Goal: Task Accomplishment & Management: Complete application form

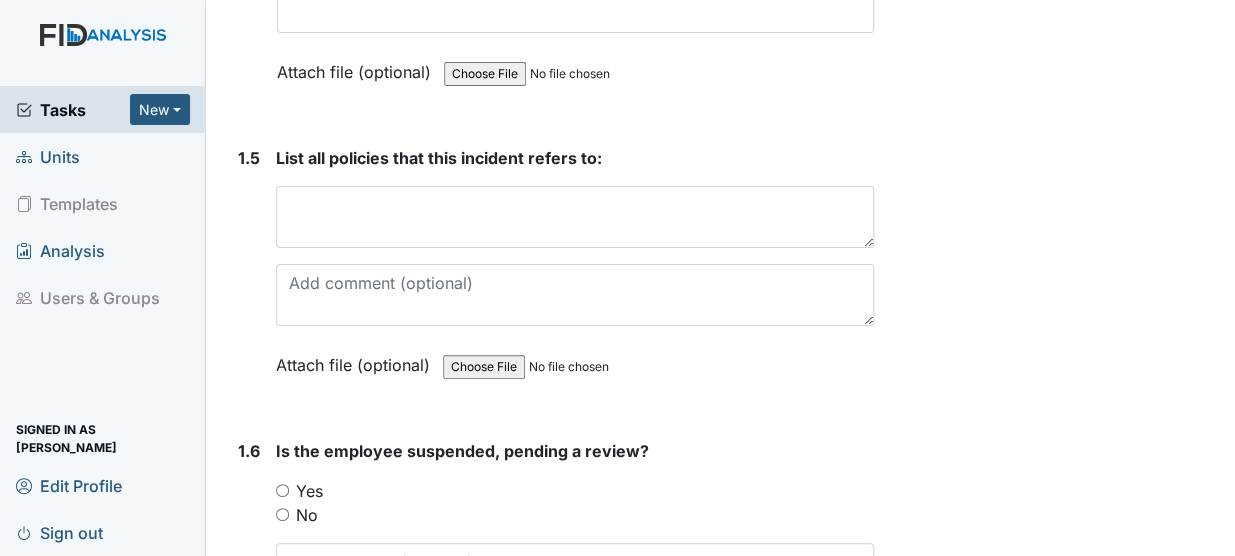
scroll to position [1627, 0]
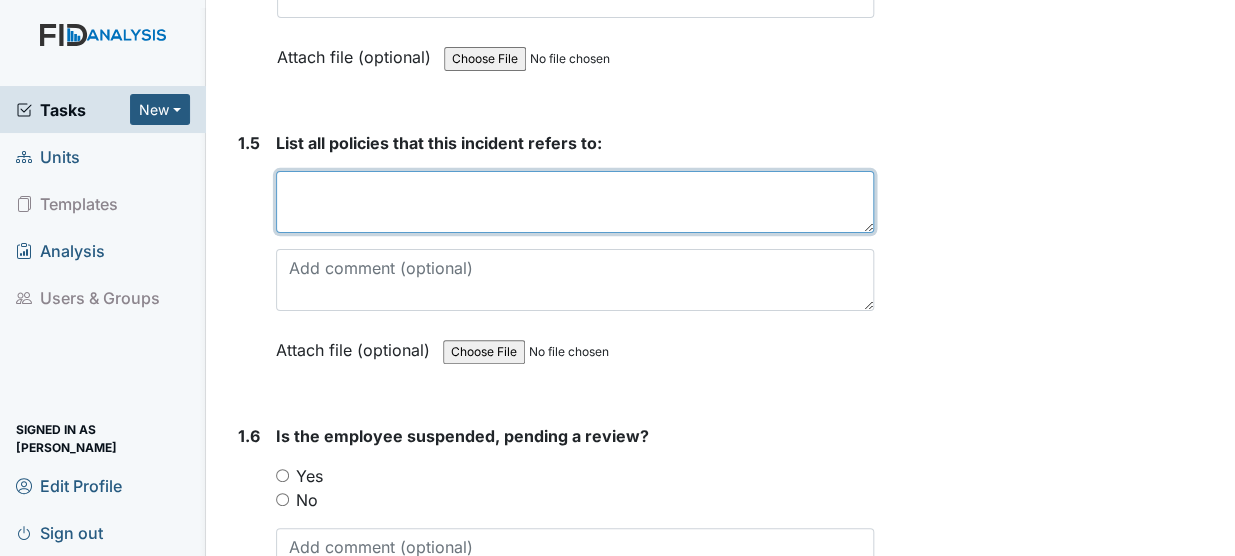
click at [313, 171] on textarea at bounding box center [575, 202] width 598 height 62
click at [490, 171] on textarea "Medication Administration" at bounding box center [575, 202] width 598 height 62
type textarea "Medication Administration Policy"
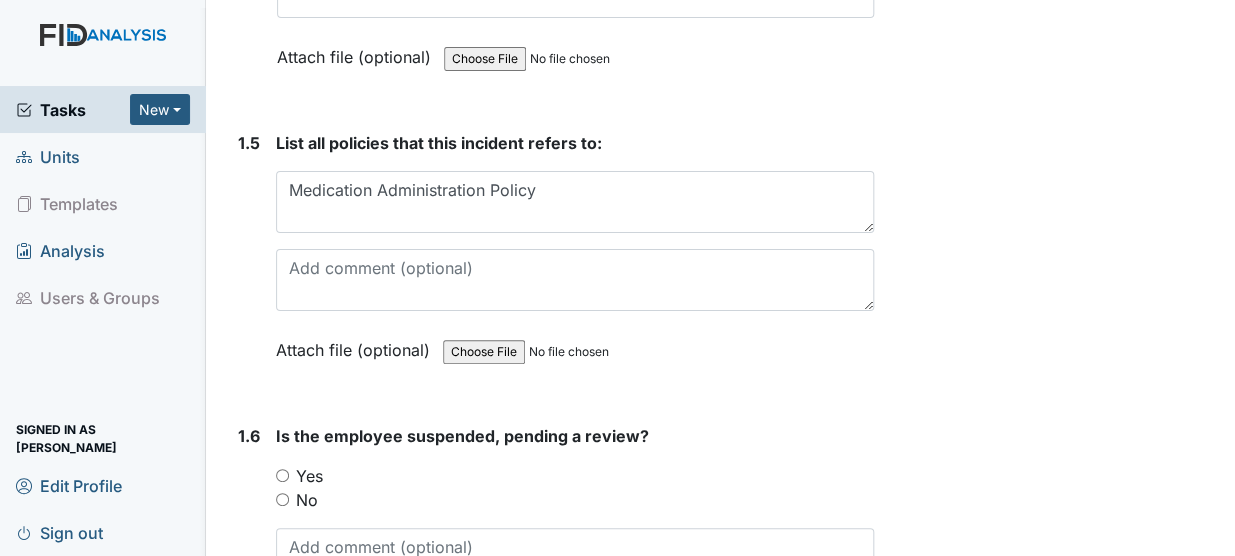
click at [279, 493] on input "No" at bounding box center [282, 499] width 13 height 13
radio input "true"
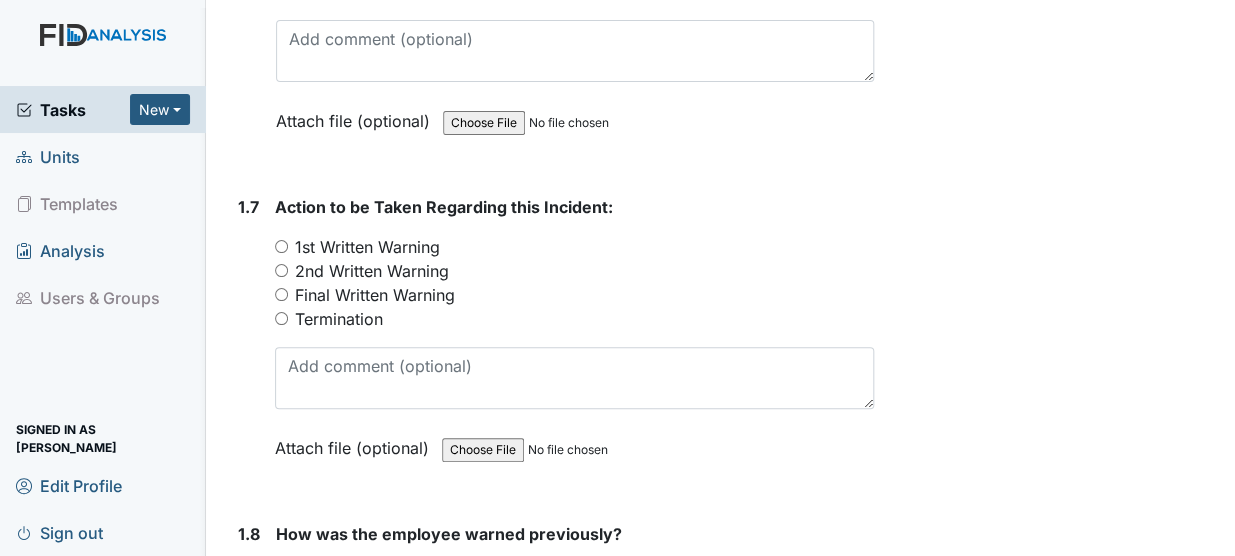
scroll to position [2148, 0]
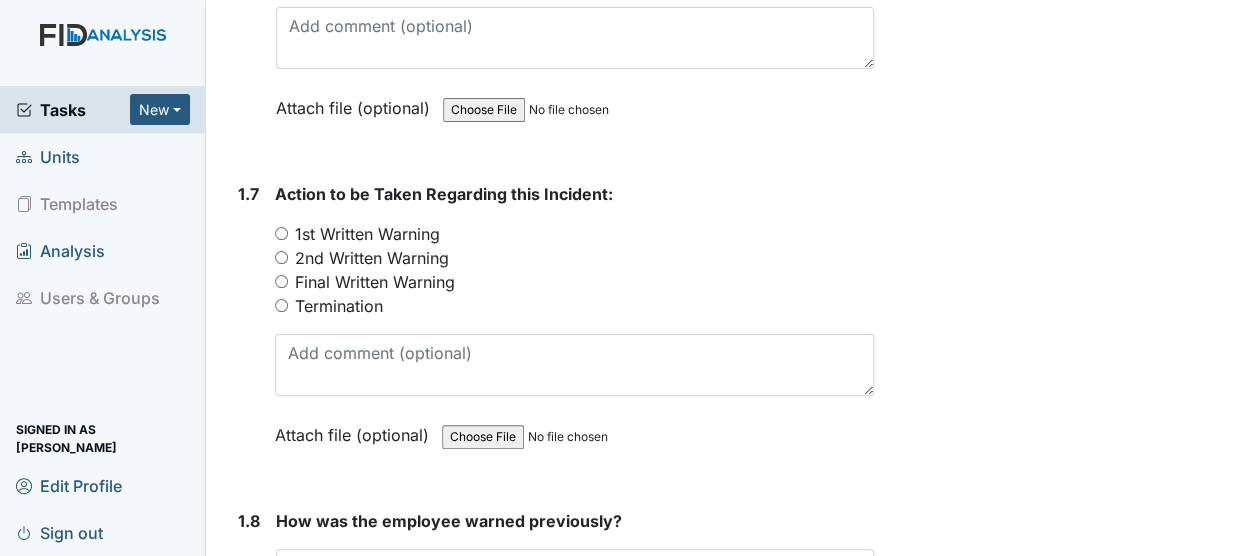
click at [282, 251] on input "2nd Written Warning" at bounding box center [281, 257] width 13 height 13
radio input "true"
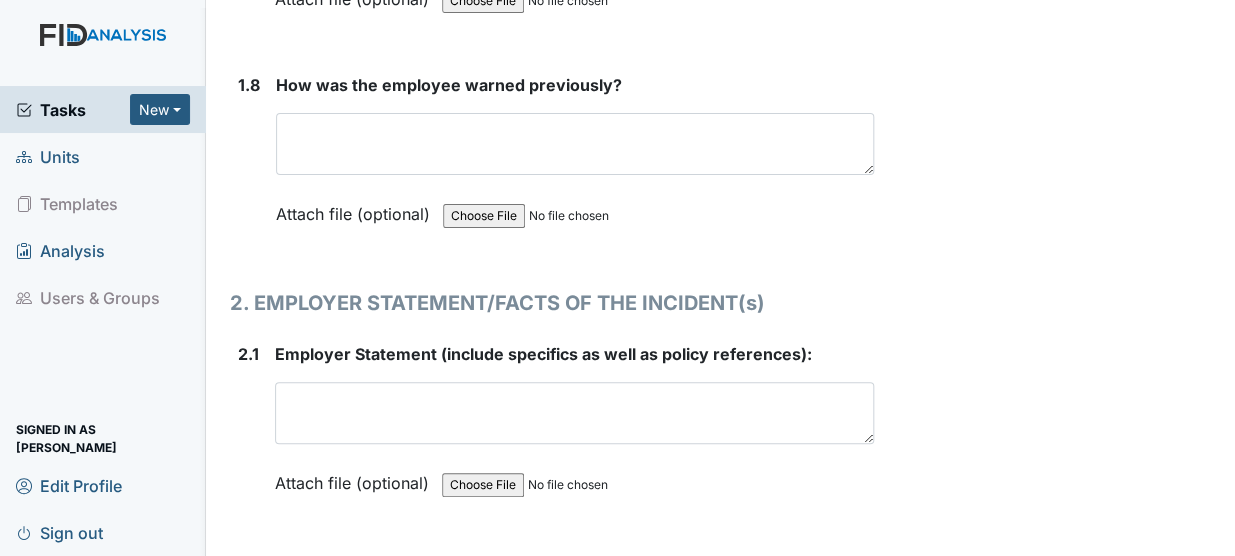
scroll to position [2620, 0]
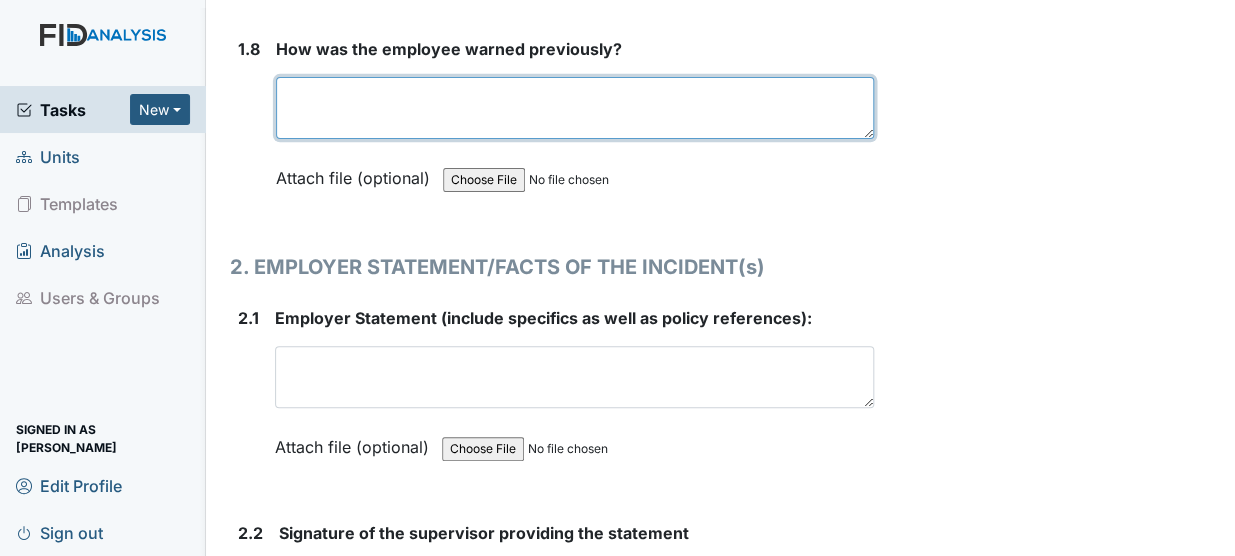
click at [452, 77] on textarea at bounding box center [575, 108] width 598 height 62
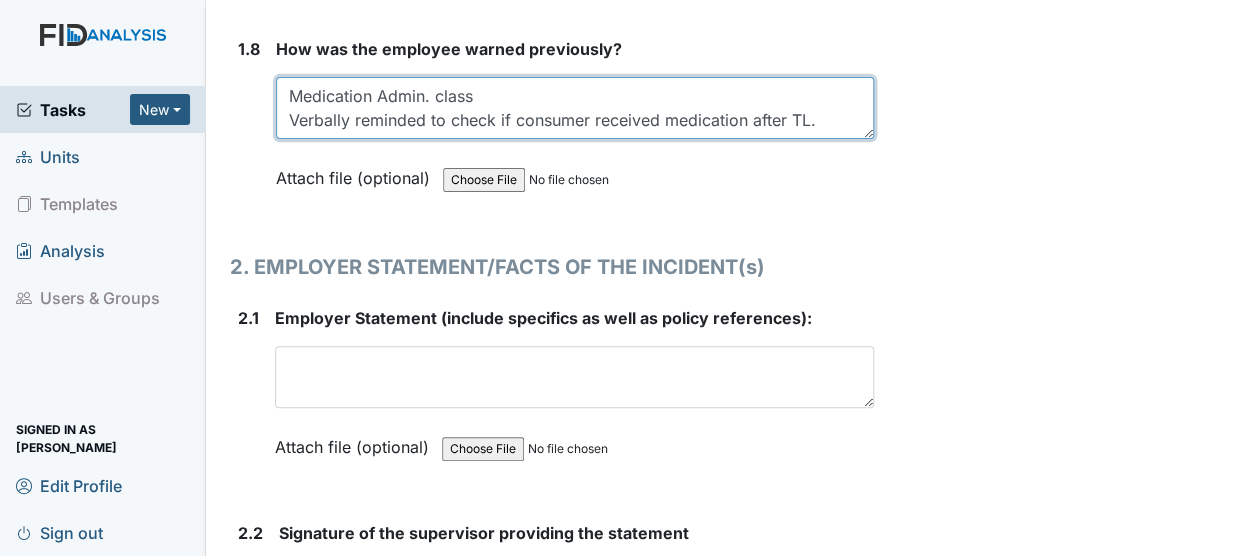
type textarea "Medication Admin. class Verbally reminded to check if consumer received medicat…"
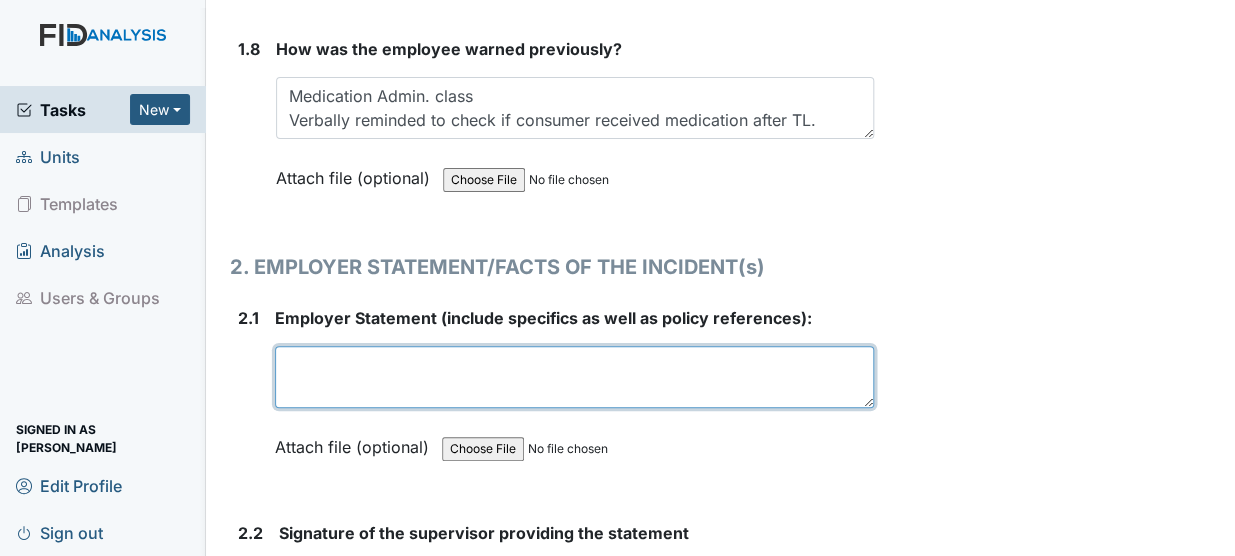
click at [317, 346] on textarea at bounding box center [574, 377] width 599 height 62
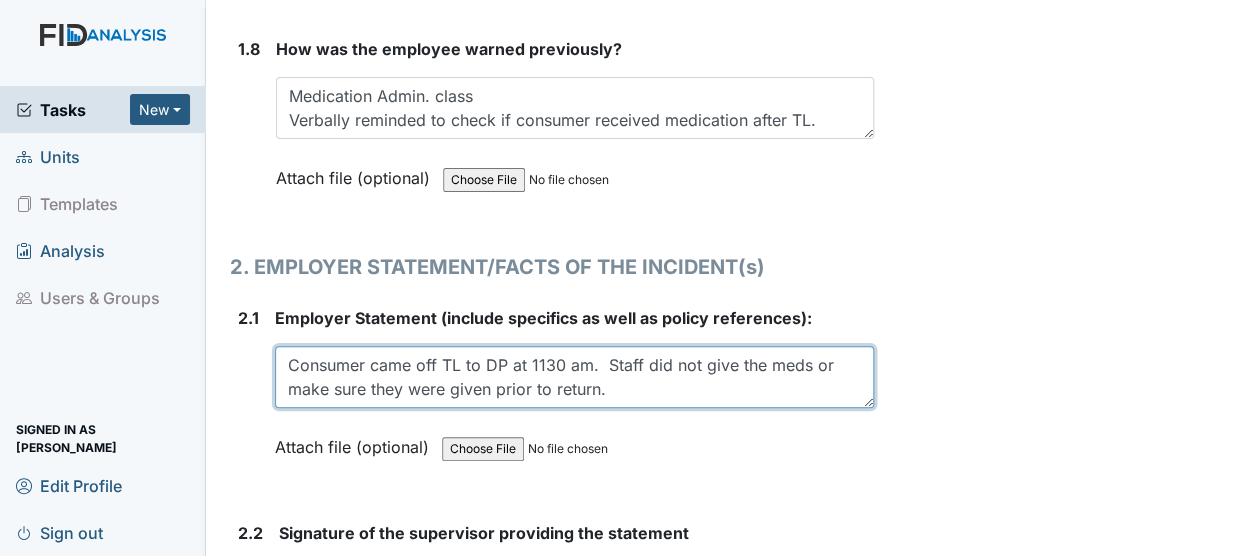
click at [602, 358] on textarea "Consumer came off TL to DP at 1130 am. Staff did not give the meds or make sure…" at bounding box center [574, 377] width 599 height 62
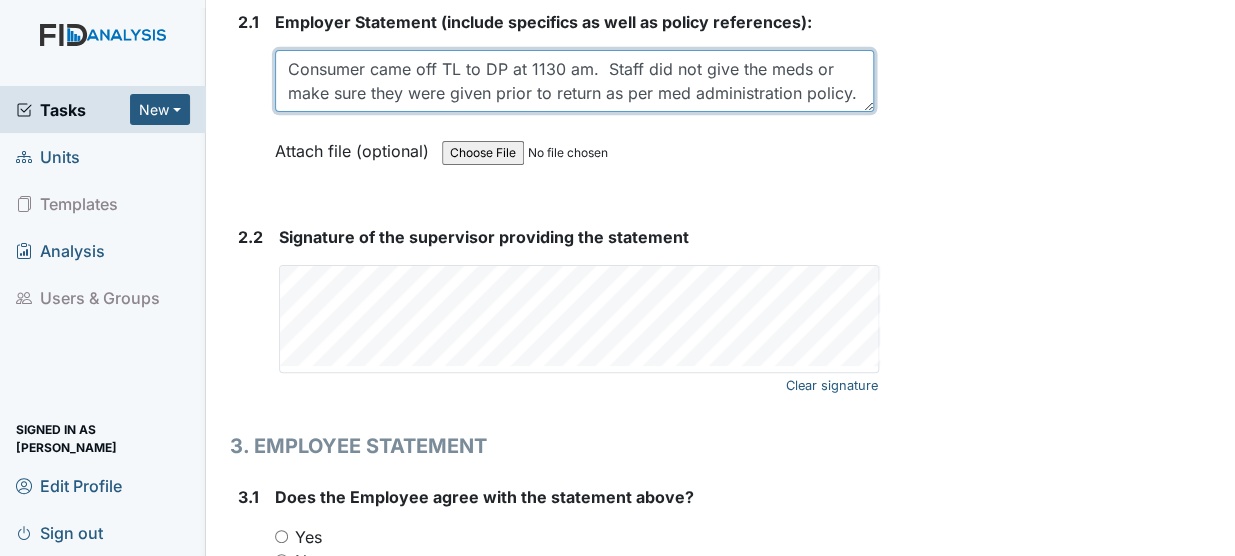
scroll to position [2909, 0]
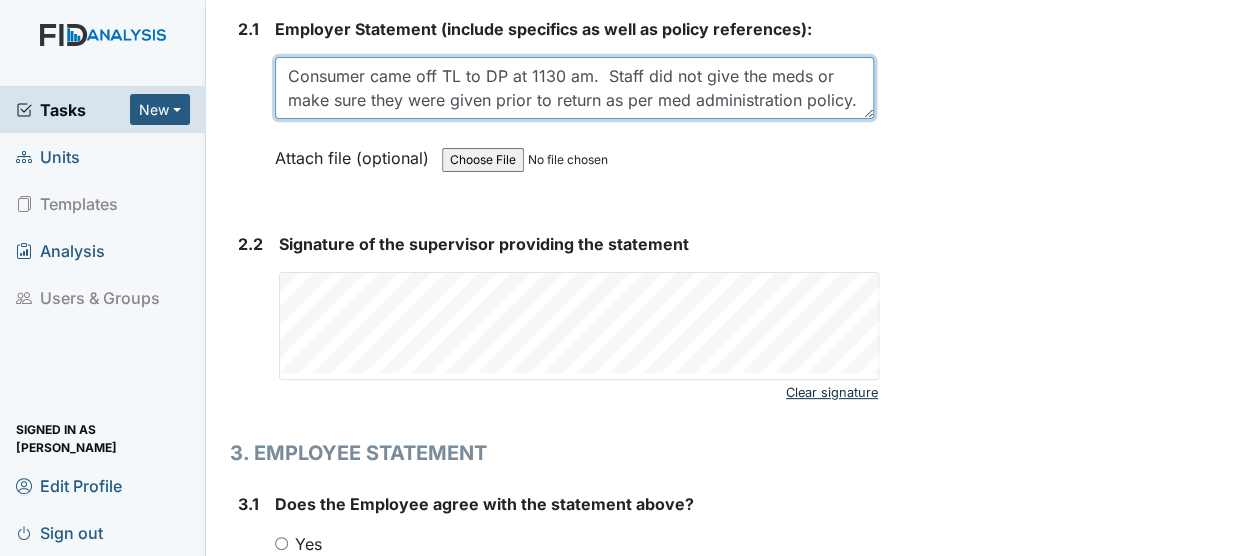
type textarea "Consumer came off TL to DP at 1130 am. Staff did not give the meds or make sure…"
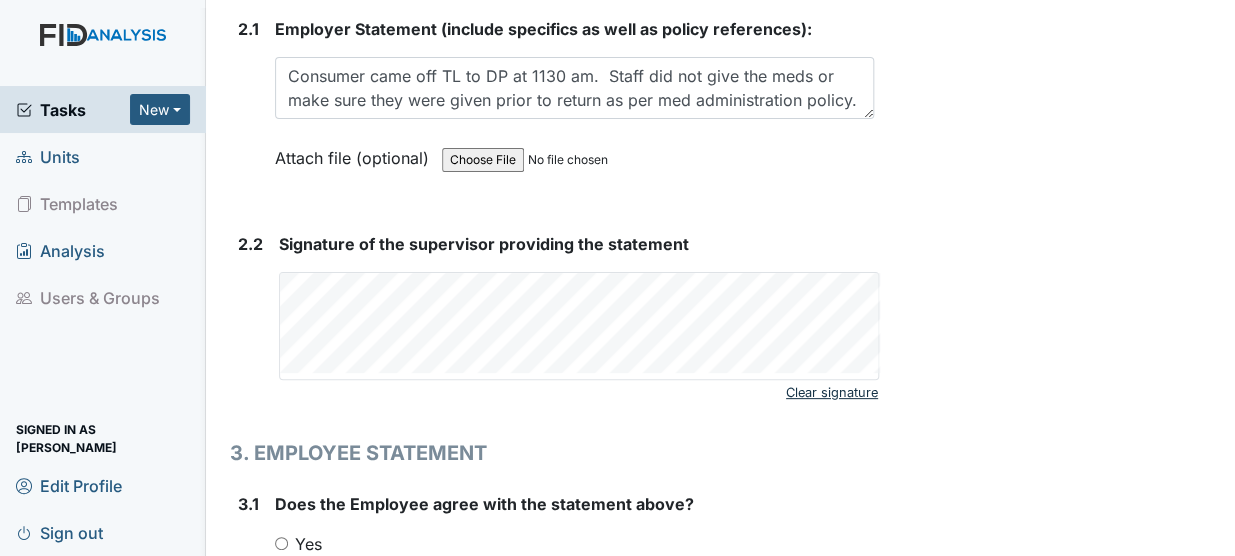
click at [846, 379] on link "Clear signature" at bounding box center [832, 392] width 92 height 27
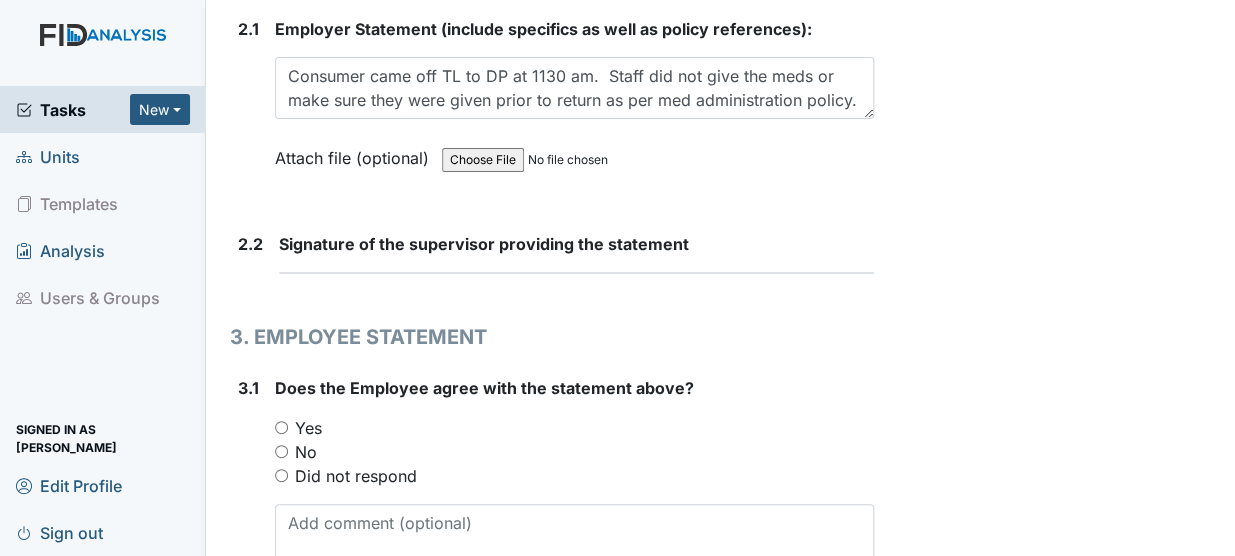
click at [310, 252] on form "Signature of the supervisor providing the statement This field is required." at bounding box center [576, 261] width 595 height 58
click at [312, 232] on div "Signature of the supervisor providing the statement This field is required." at bounding box center [576, 253] width 595 height 42
click at [335, 232] on strong "Signature of the supervisor providing the statement" at bounding box center [576, 244] width 595 height 24
click at [775, 232] on div "Signature of the supervisor providing the statement This field is required." at bounding box center [576, 253] width 595 height 42
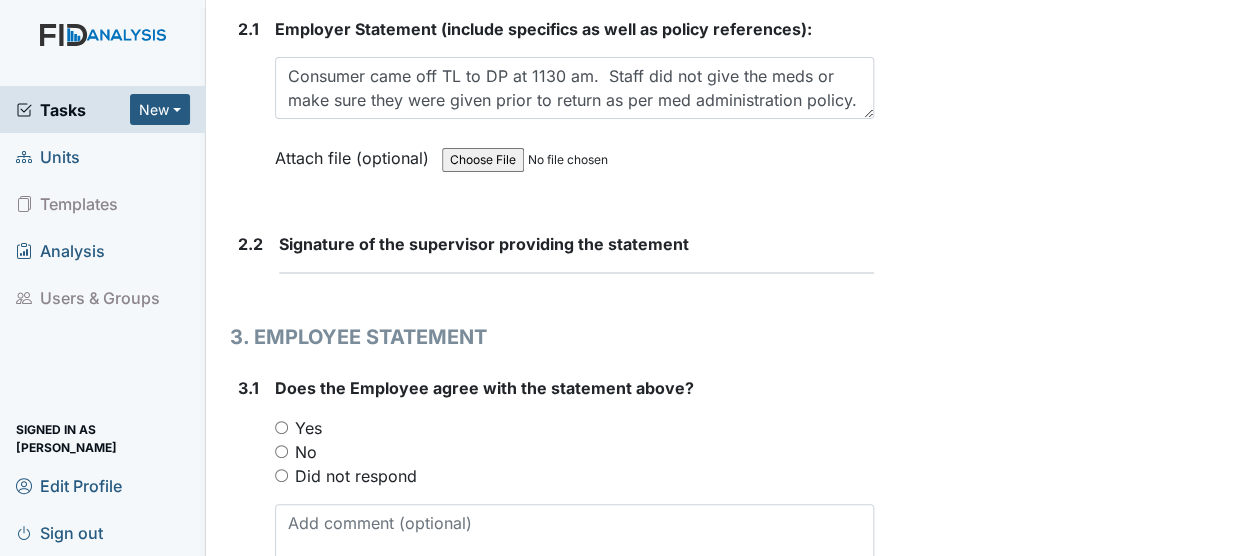
click at [775, 232] on div "Signature of the supervisor providing the statement This field is required." at bounding box center [576, 253] width 595 height 42
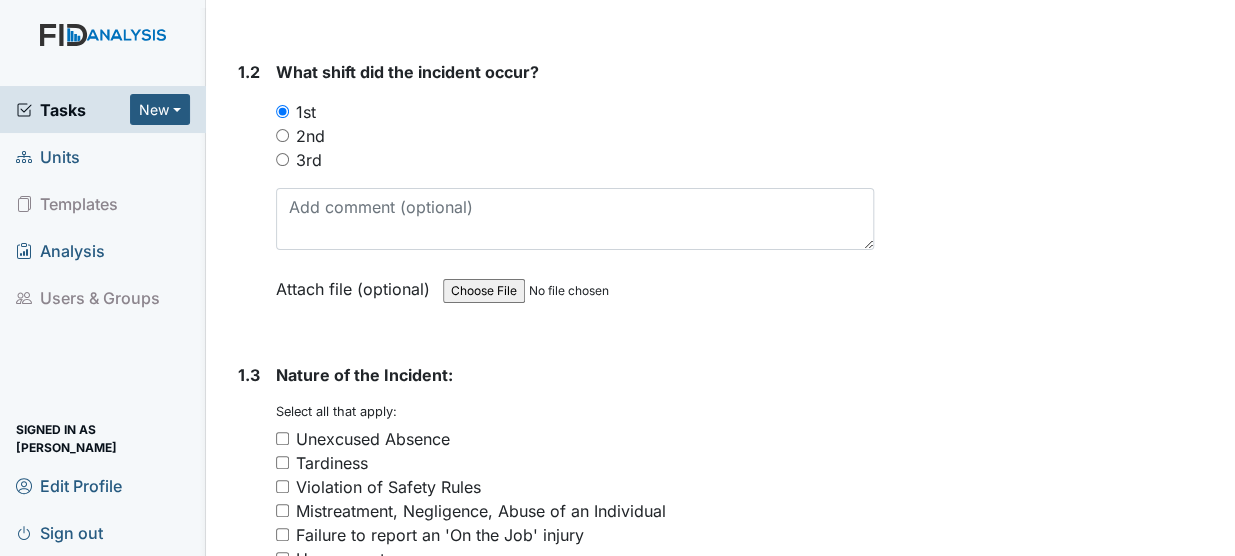
scroll to position [0, 0]
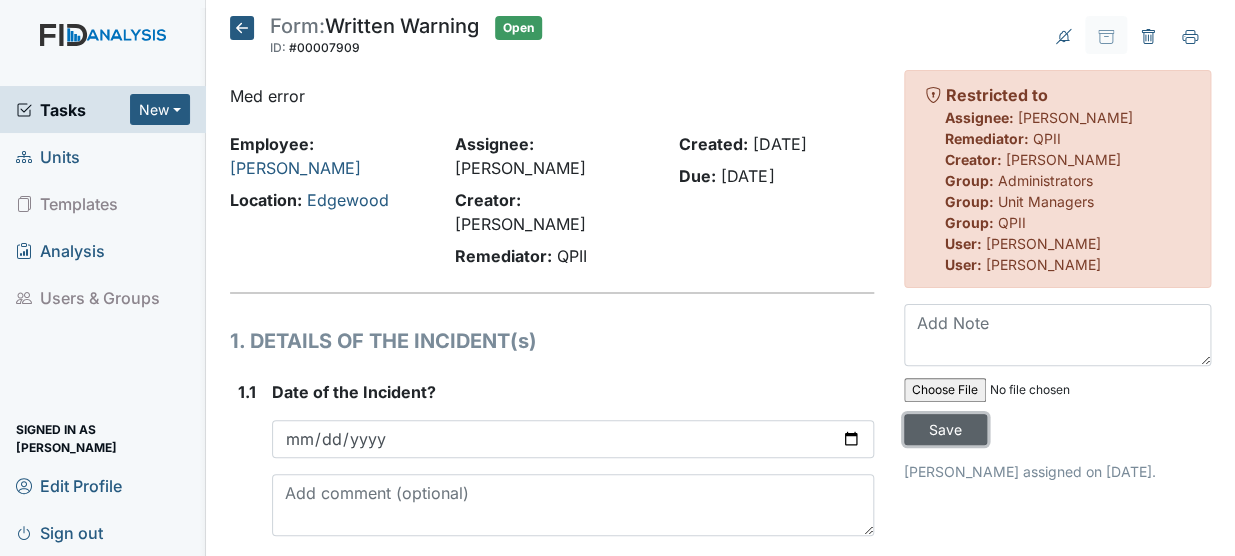
click at [939, 430] on input "Save" at bounding box center [945, 429] width 83 height 31
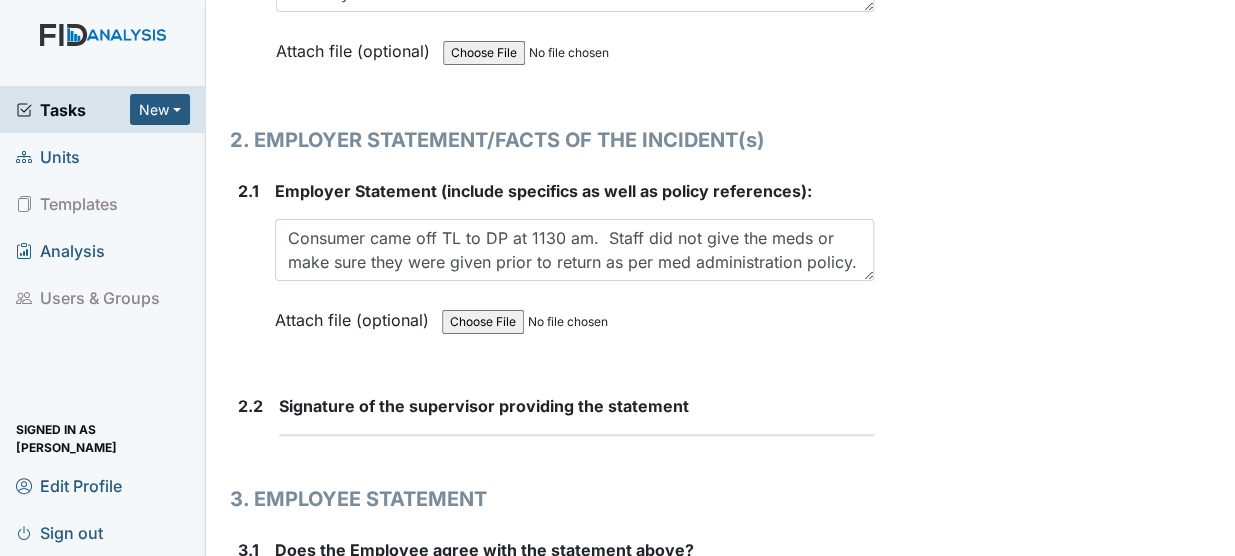
scroll to position [2769, 0]
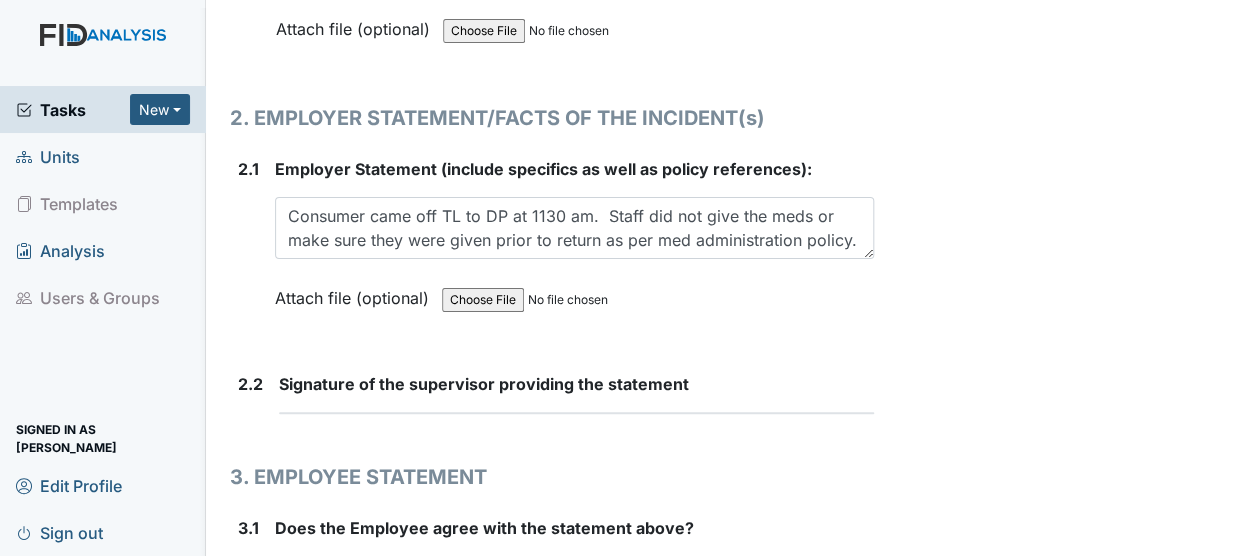
click at [245, 372] on div "2.2" at bounding box center [250, 401] width 25 height 58
click at [318, 375] on div "Signature of the supervisor providing the statement This field is required." at bounding box center [576, 393] width 595 height 42
click at [314, 412] on div at bounding box center [576, 413] width 595 height 2
click at [330, 412] on div at bounding box center [576, 413] width 595 height 2
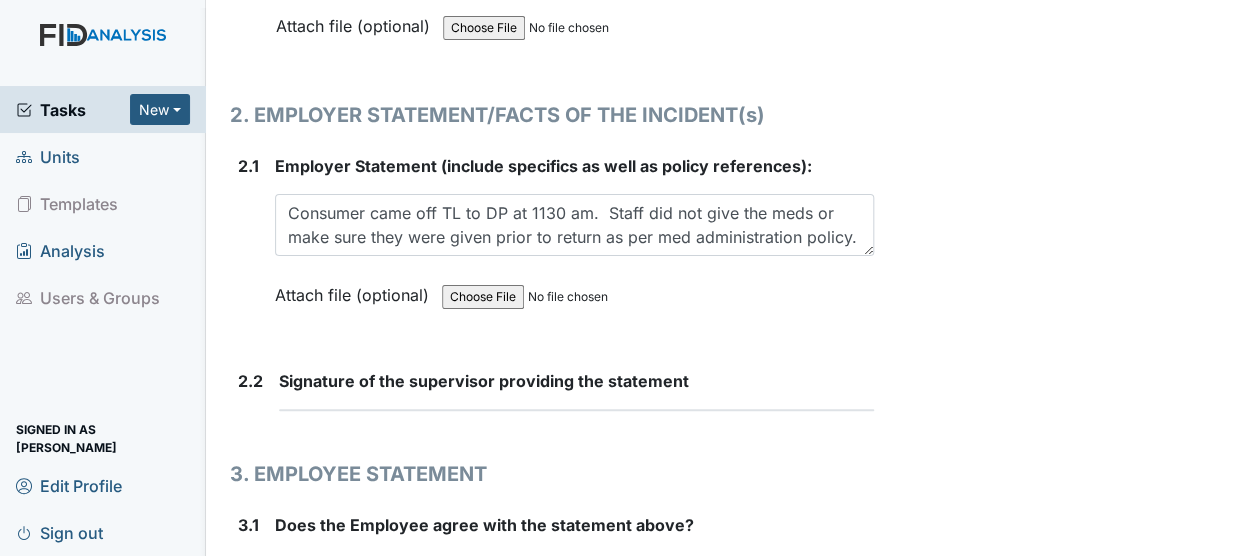
click at [293, 372] on div "Signature of the supervisor providing the statement This field is required." at bounding box center [576, 390] width 595 height 42
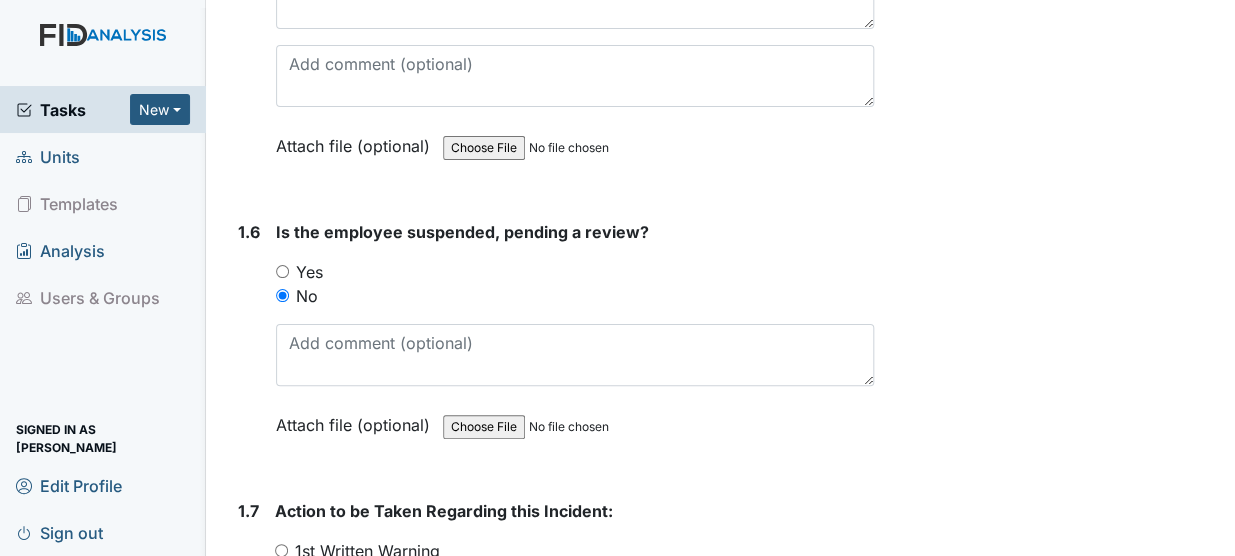
scroll to position [0, 0]
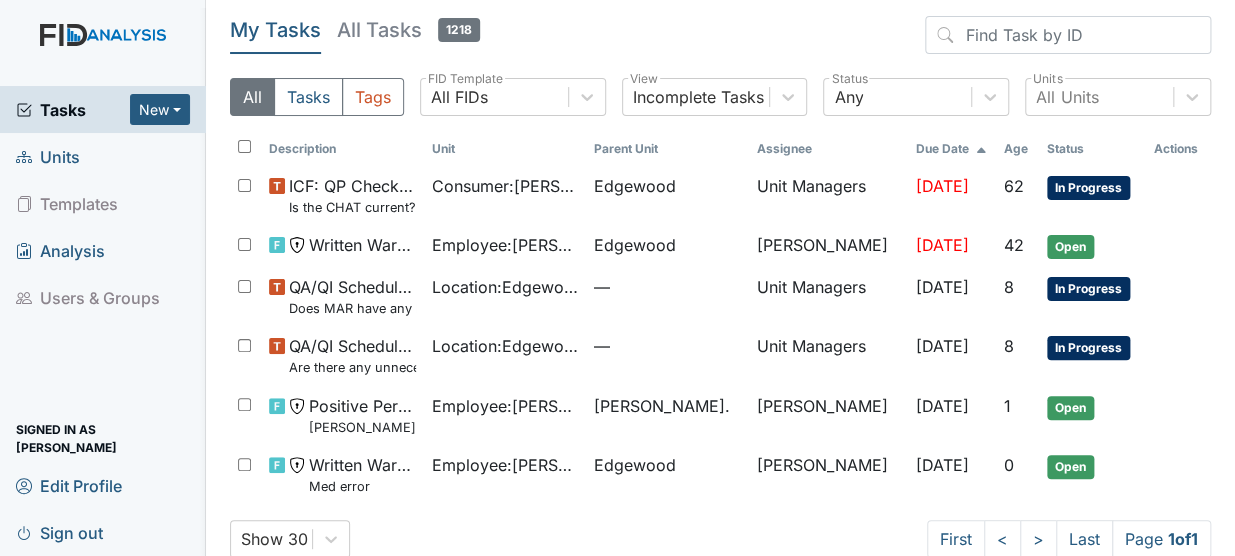
click at [59, 109] on span "Tasks" at bounding box center [73, 110] width 114 height 24
click at [55, 154] on span "Units" at bounding box center [48, 156] width 64 height 31
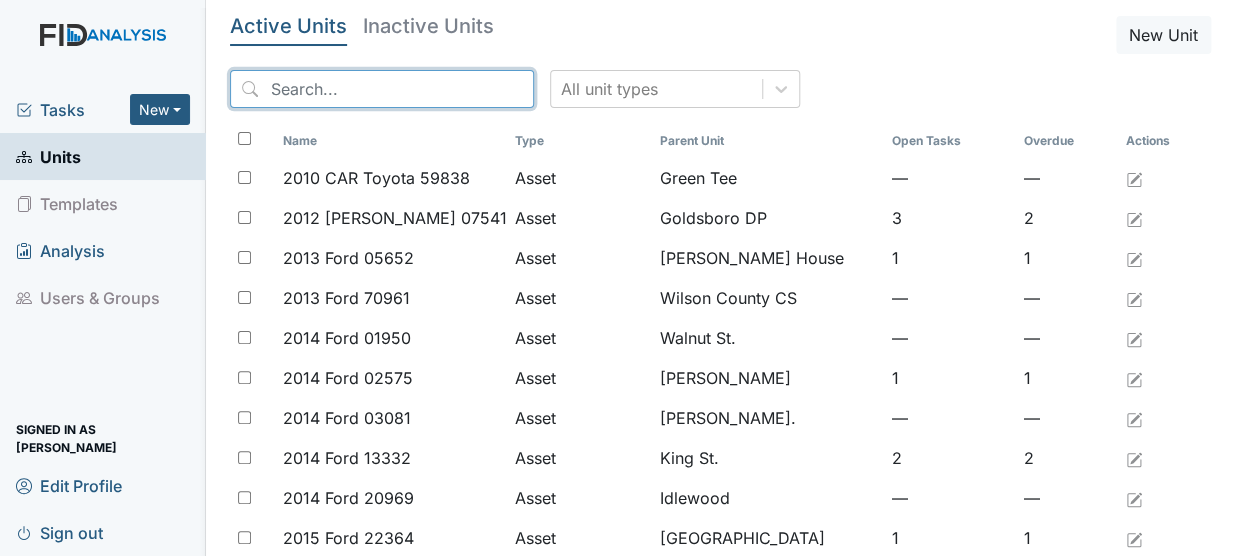
click at [305, 96] on input "search" at bounding box center [382, 89] width 304 height 38
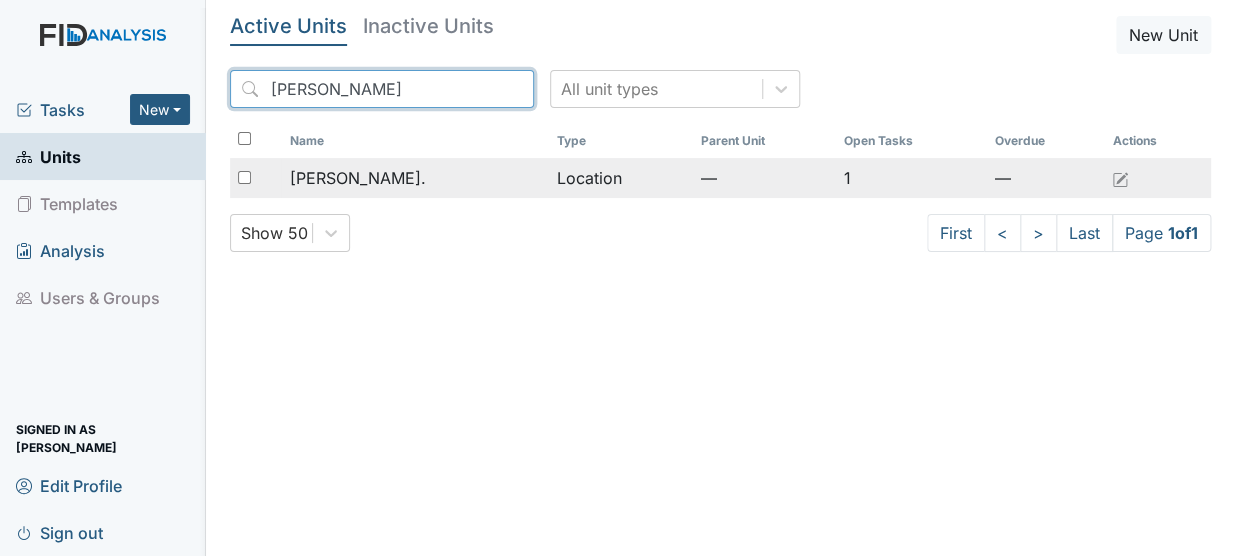
type input "dix"
click at [313, 181] on span "[PERSON_NAME]." at bounding box center [357, 178] width 136 height 24
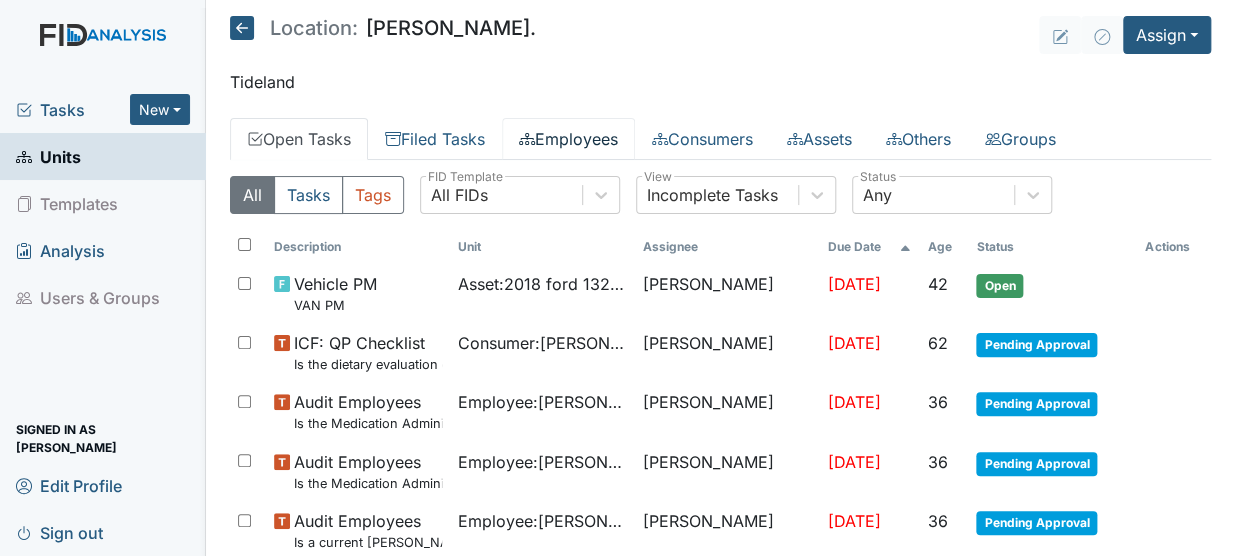
click at [570, 135] on link "Employees" at bounding box center [568, 139] width 133 height 42
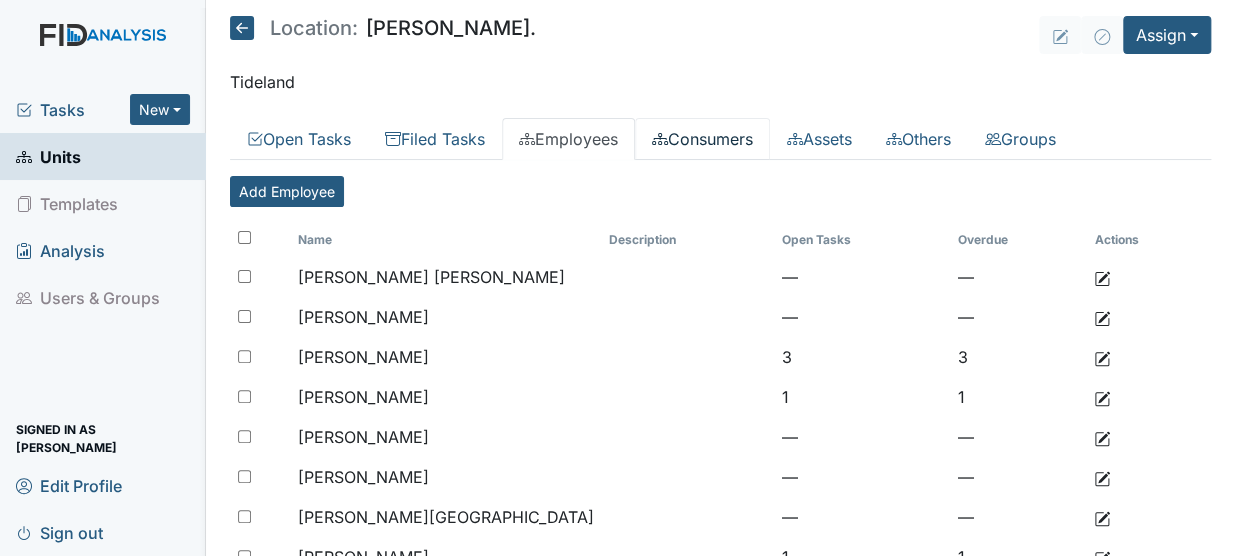
click at [759, 126] on link "Consumers" at bounding box center [702, 139] width 135 height 42
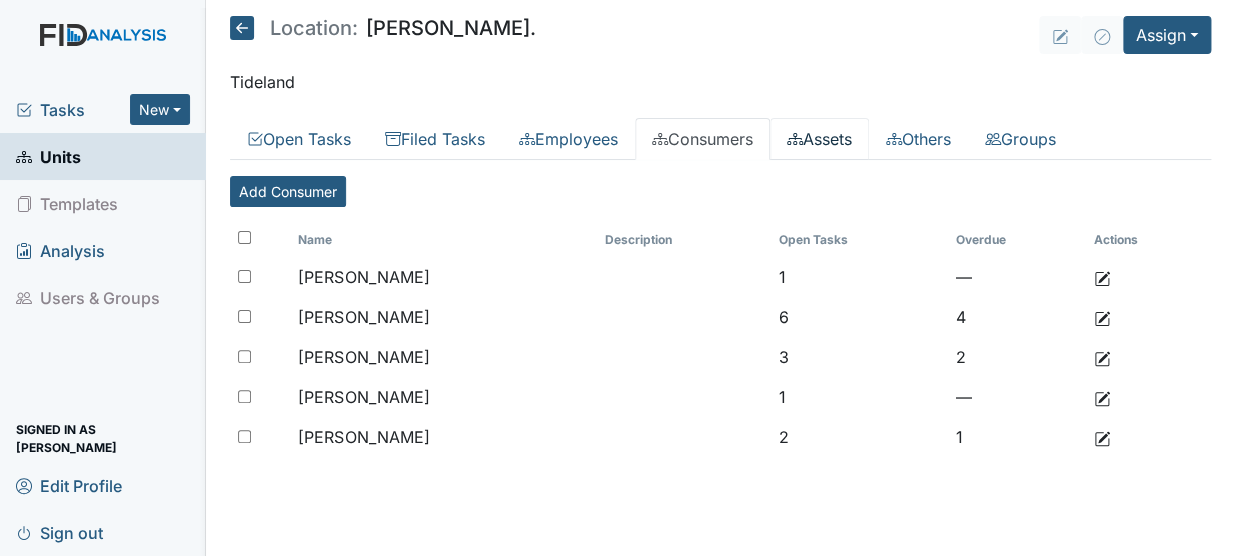
click at [852, 145] on link "Assets" at bounding box center [819, 139] width 99 height 42
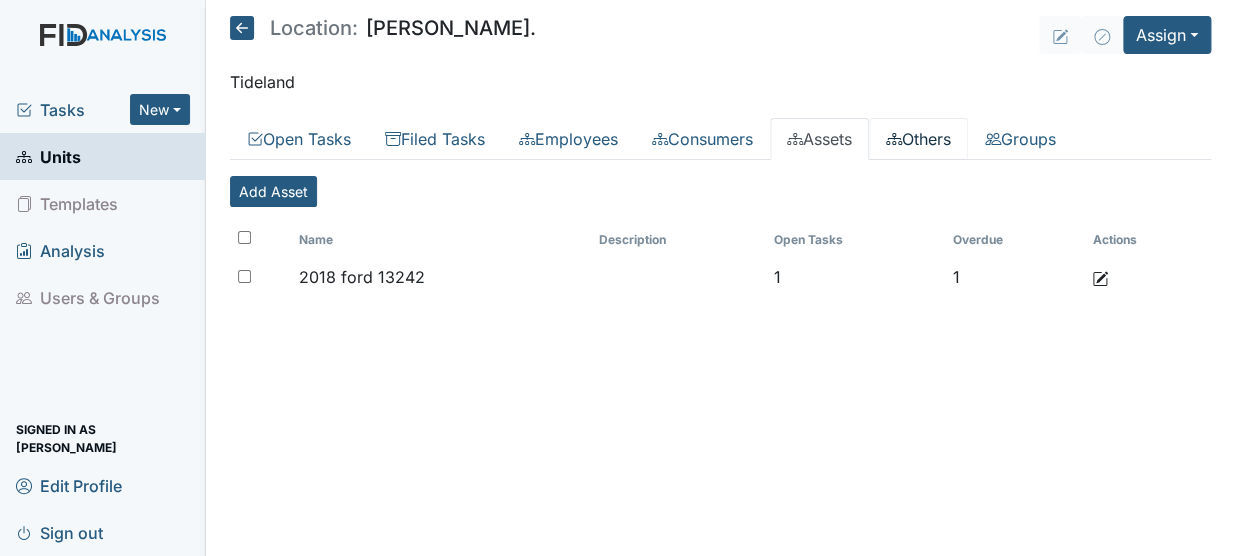
click at [964, 126] on link "Others" at bounding box center [918, 139] width 99 height 42
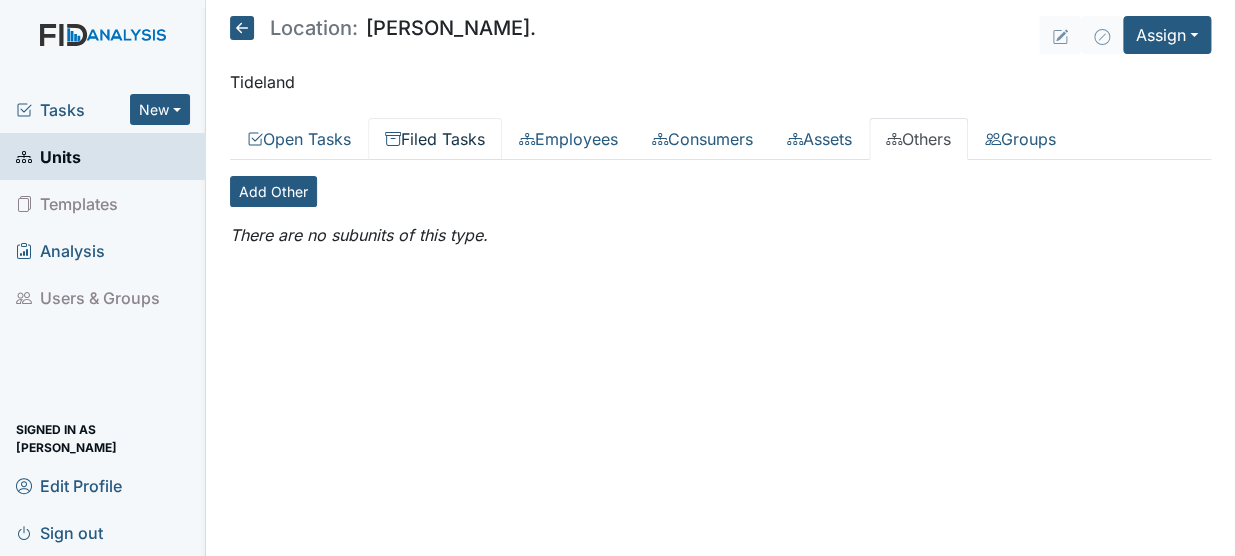
click at [420, 135] on link "Filed Tasks" at bounding box center [435, 139] width 134 height 42
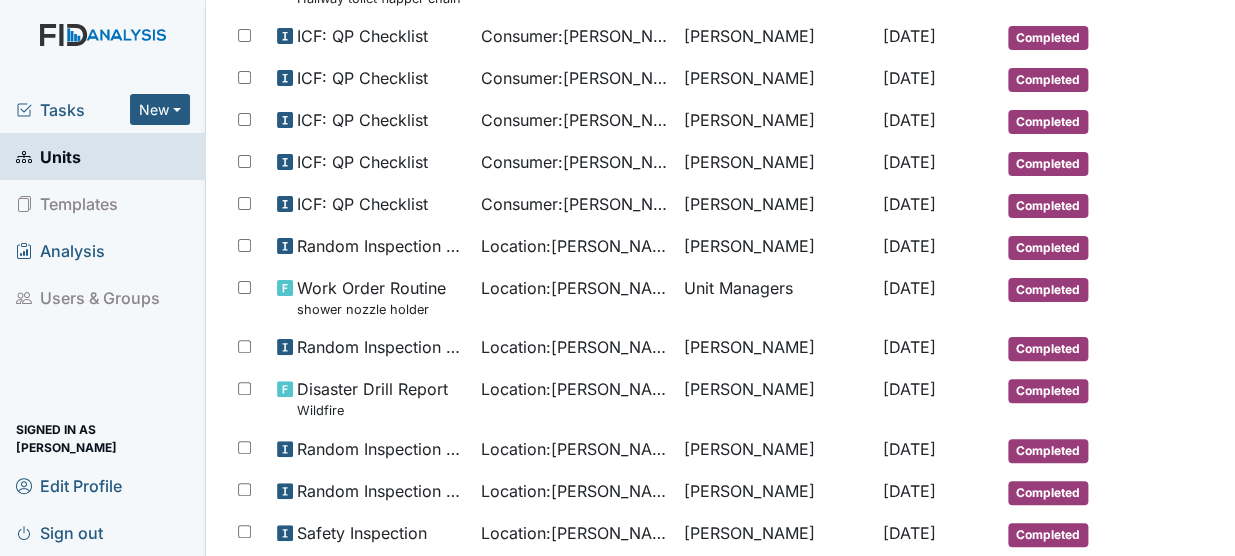
scroll to position [351, 0]
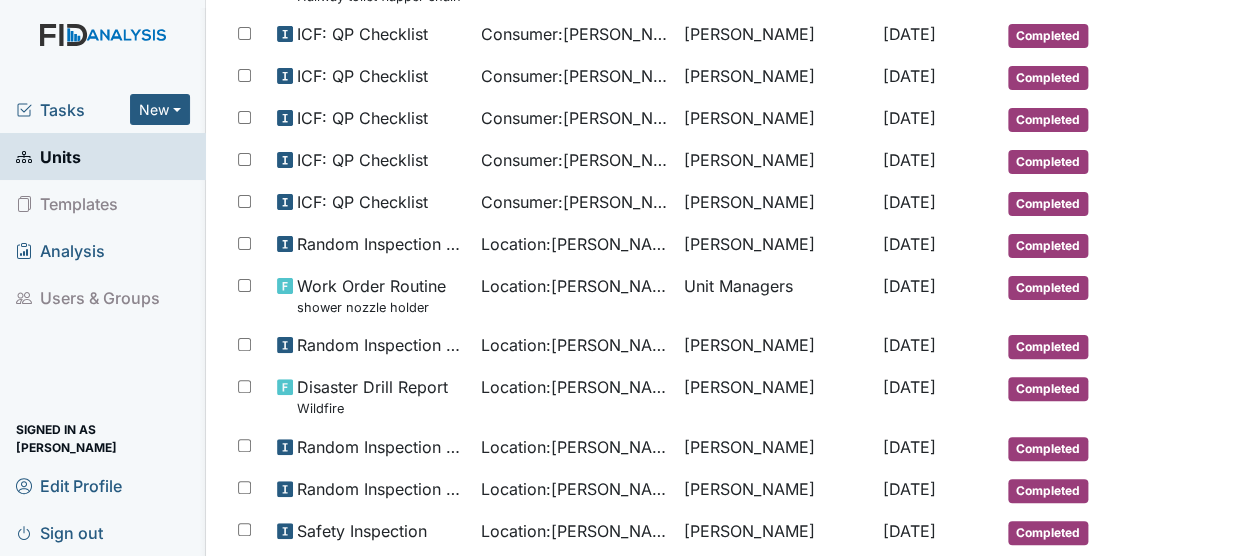
drag, startPoint x: 68, startPoint y: 98, endPoint x: 48, endPoint y: 104, distance: 20.9
click at [40, 107] on span "Tasks" at bounding box center [73, 110] width 114 height 24
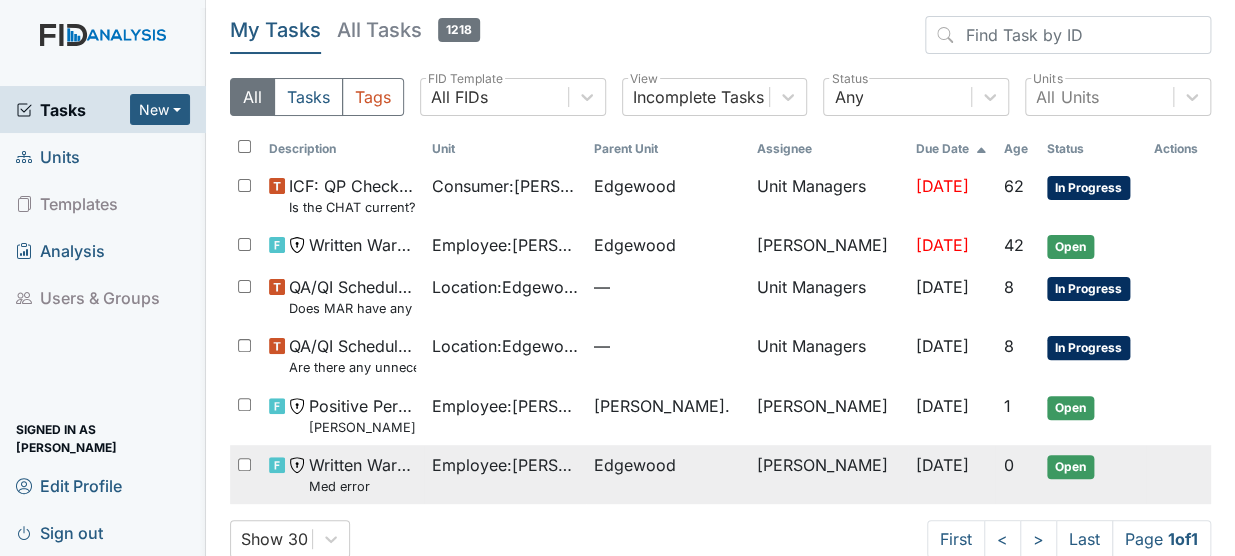
click at [308, 468] on div "Written Warning Med error" at bounding box center [342, 474] width 146 height 43
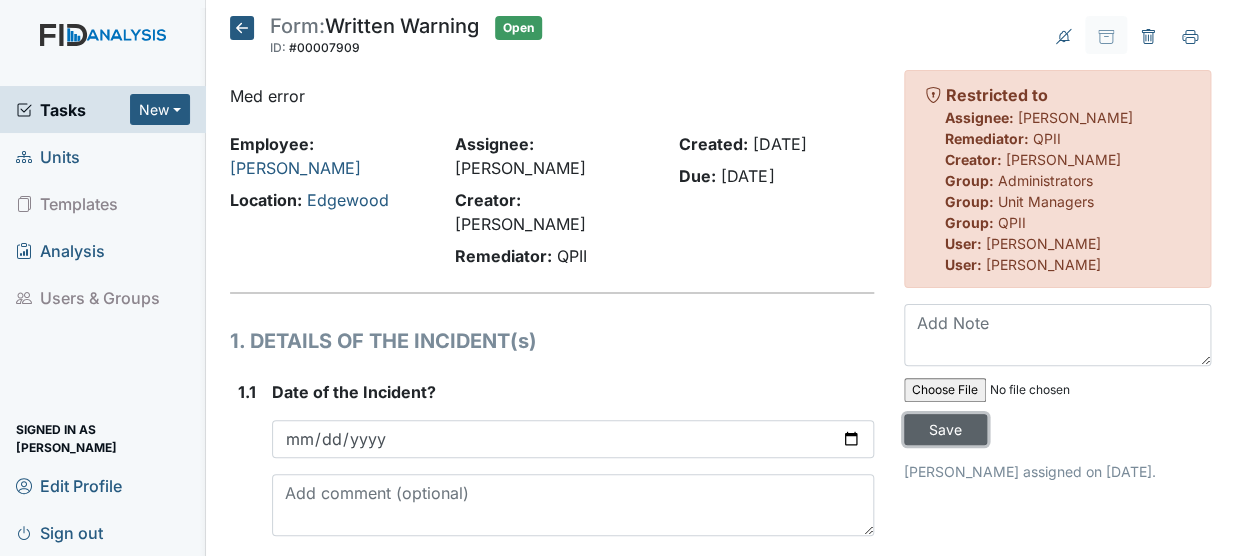
click at [962, 424] on input "Save" at bounding box center [945, 429] width 83 height 31
click at [936, 431] on input "Save" at bounding box center [945, 429] width 83 height 31
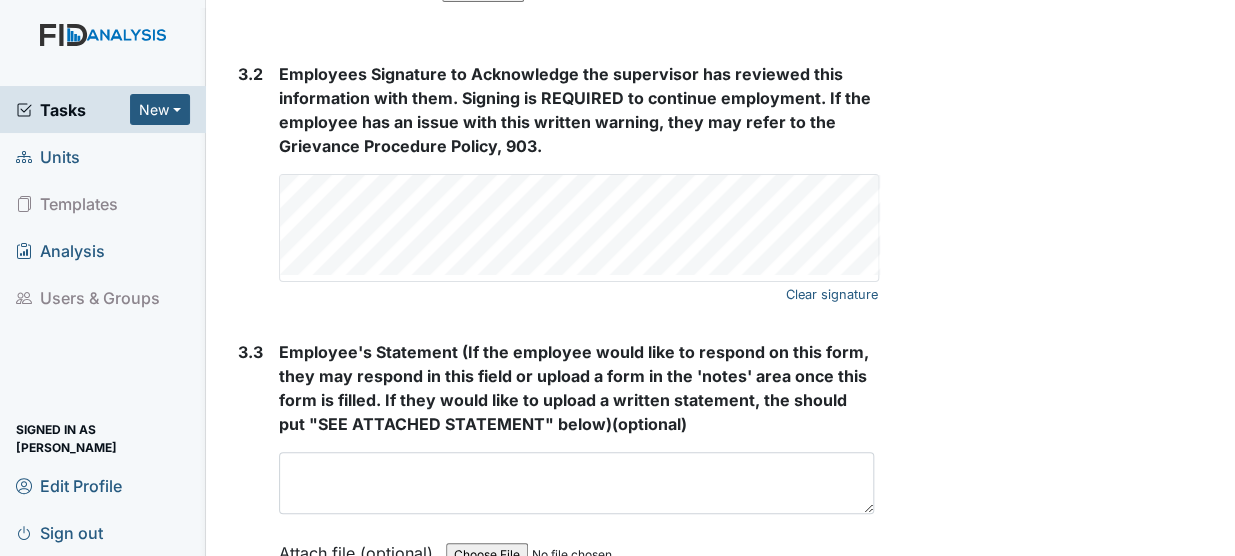
scroll to position [3733, 0]
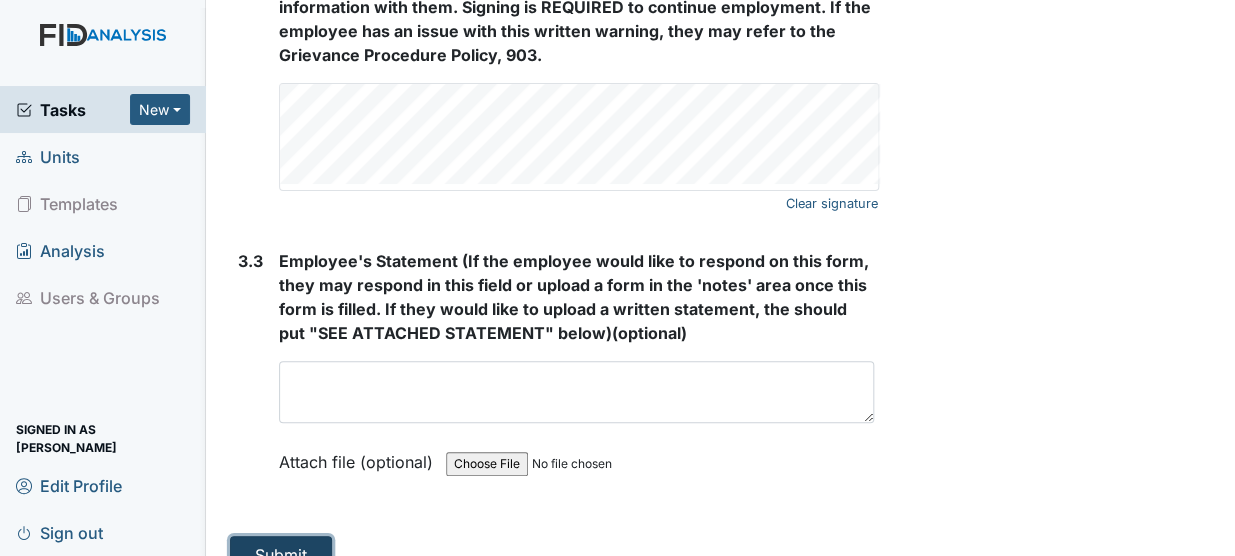
click at [246, 536] on button "Submit" at bounding box center [281, 555] width 102 height 38
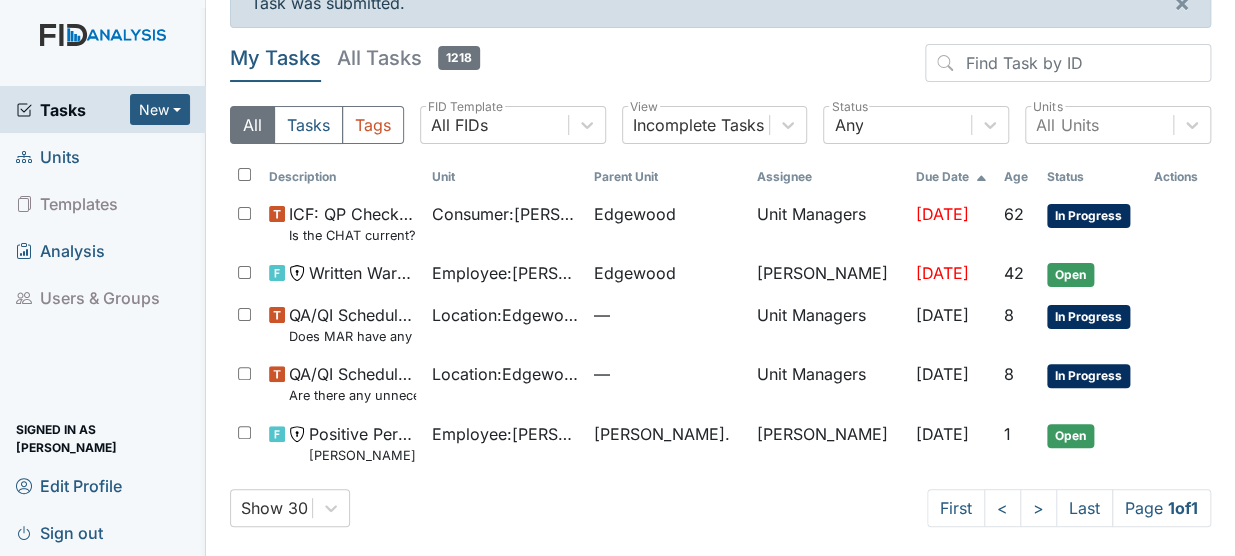
scroll to position [40, 0]
